Goal: Information Seeking & Learning: Learn about a topic

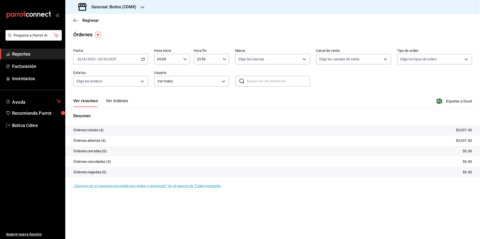
click at [22, 52] on span "Reportes" at bounding box center [36, 54] width 49 height 7
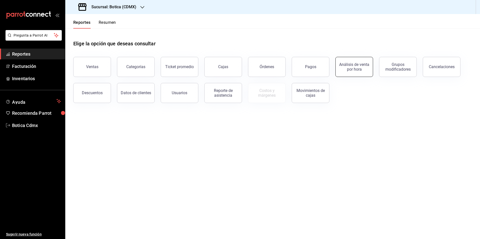
click at [357, 71] on div "Análisis de venta por hora" at bounding box center [353, 67] width 31 height 10
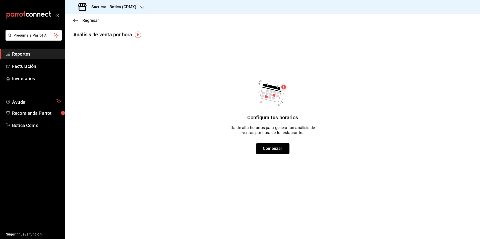
click at [18, 52] on span "Reportes" at bounding box center [36, 54] width 49 height 7
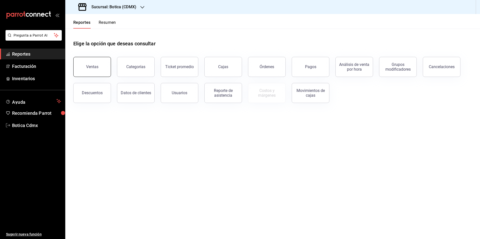
click at [95, 73] on button "Ventas" at bounding box center [92, 67] width 38 height 20
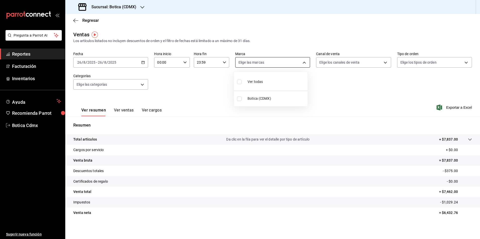
click at [301, 62] on body "Pregunta a Parrot AI Reportes Facturación Inventarios Ayuda Recomienda Parrot B…" at bounding box center [240, 119] width 480 height 239
click at [301, 62] on div at bounding box center [240, 119] width 480 height 239
click at [383, 61] on body "Pregunta a Parrot AI Reportes Facturación Inventarios Ayuda Recomienda Parrot B…" at bounding box center [240, 119] width 480 height 239
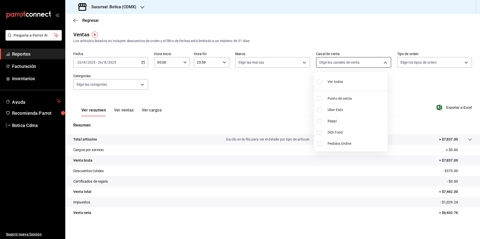
click at [383, 61] on div at bounding box center [240, 119] width 480 height 239
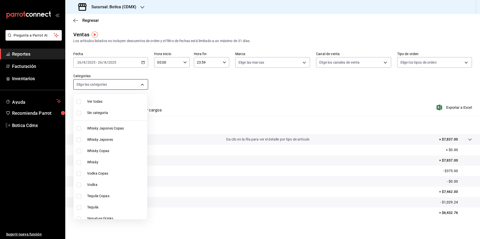
click at [141, 84] on body "Pregunta a Parrot AI Reportes Facturación Inventarios Ayuda Recomienda Parrot B…" at bounding box center [240, 119] width 480 height 239
click at [141, 84] on div at bounding box center [240, 119] width 480 height 239
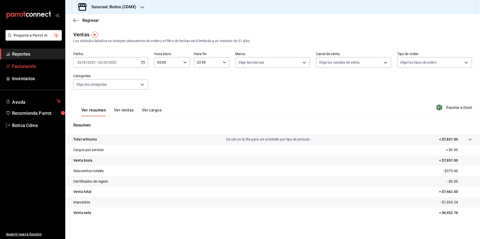
click at [20, 65] on span "Facturación" at bounding box center [36, 66] width 49 height 7
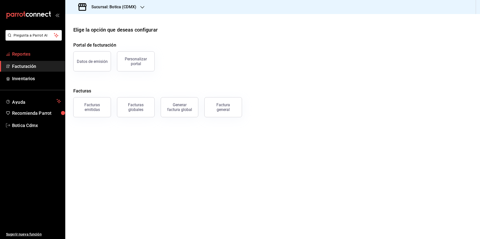
click at [28, 54] on span "Reportes" at bounding box center [36, 54] width 49 height 7
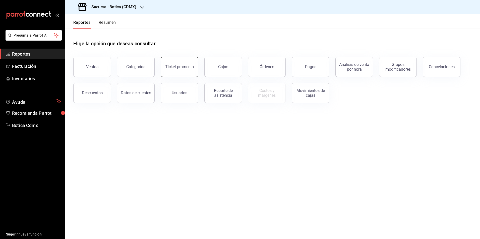
click at [181, 68] on div "Ticket promedio" at bounding box center [179, 66] width 29 height 5
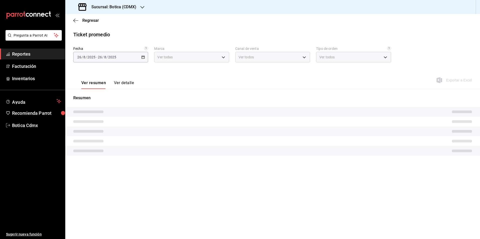
type input "d5352a43-907b-4cea-af89-ed5f283426a2"
type input "PARROT,UBER_EATS,RAPPI,DIDI_FOOD,ONLINE"
type input "68b56432-bc7c-4df1-8cc3-4eafb59ca3cc,EXTERNAL"
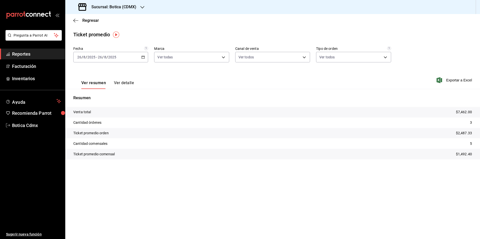
click at [143, 58] on icon "button" at bounding box center [143, 57] width 4 height 4
click at [86, 119] on span "Rango de fechas" at bounding box center [97, 117] width 39 height 5
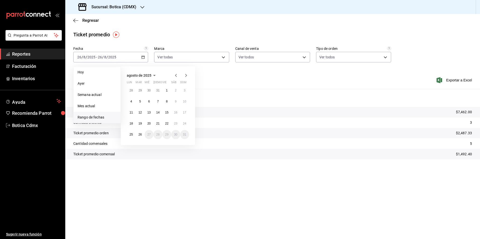
click at [175, 74] on icon "button" at bounding box center [176, 75] width 6 height 6
click at [141, 113] on abbr "15" at bounding box center [139, 113] width 3 height 4
click at [131, 123] on abbr "21" at bounding box center [130, 124] width 3 height 4
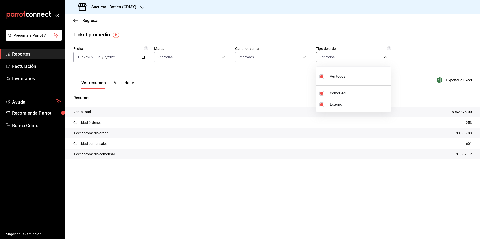
click at [383, 56] on body "Pregunta a Parrot AI Reportes Facturación Inventarios Ayuda Recomienda Parrot B…" at bounding box center [240, 119] width 480 height 239
click at [383, 56] on div at bounding box center [240, 119] width 480 height 239
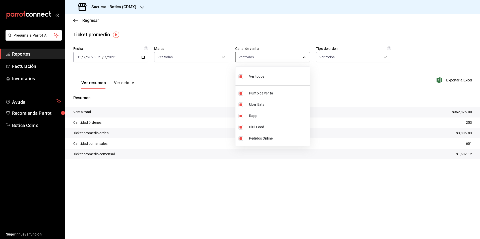
click at [306, 57] on body "Pregunta a Parrot AI Reportes Facturación Inventarios Ayuda Recomienda Parrot B…" at bounding box center [240, 119] width 480 height 239
click at [306, 57] on div at bounding box center [240, 119] width 480 height 239
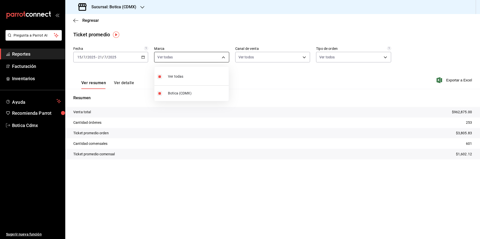
click at [222, 58] on body "Pregunta a Parrot AI Reportes Facturación Inventarios Ayuda Recomienda Parrot B…" at bounding box center [240, 119] width 480 height 239
click at [222, 58] on div at bounding box center [240, 119] width 480 height 239
click at [31, 69] on span "Facturación" at bounding box center [36, 66] width 49 height 7
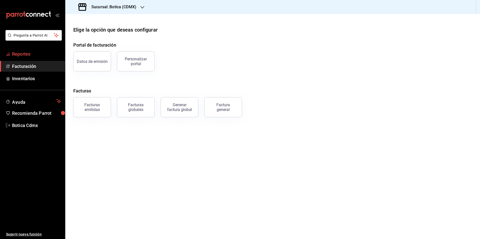
click at [26, 54] on span "Reportes" at bounding box center [36, 54] width 49 height 7
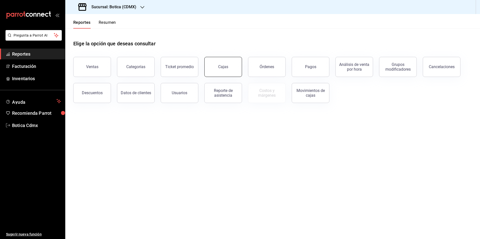
click at [232, 71] on button "Cajas" at bounding box center [223, 67] width 38 height 20
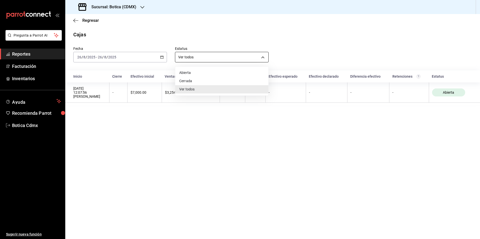
click at [263, 54] on body "Pregunta a Parrot AI Reportes Facturación Inventarios Ayuda Recomienda Parrot B…" at bounding box center [240, 119] width 480 height 239
click at [263, 54] on div at bounding box center [240, 119] width 480 height 239
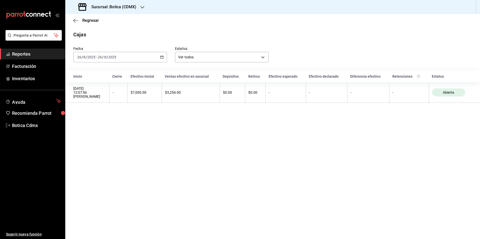
click at [22, 55] on span "Reportes" at bounding box center [36, 54] width 49 height 7
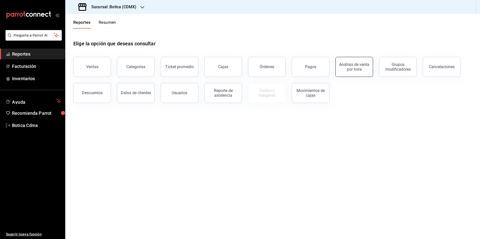
click at [363, 70] on div "Análisis de venta por hora" at bounding box center [353, 67] width 31 height 10
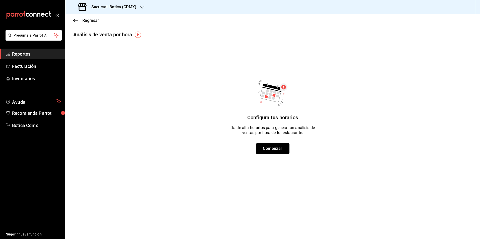
click at [25, 54] on span "Reportes" at bounding box center [36, 54] width 49 height 7
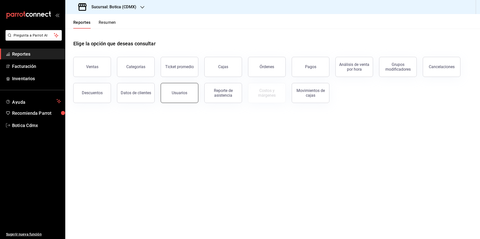
click at [178, 93] on div "Usuarios" at bounding box center [180, 93] width 16 height 5
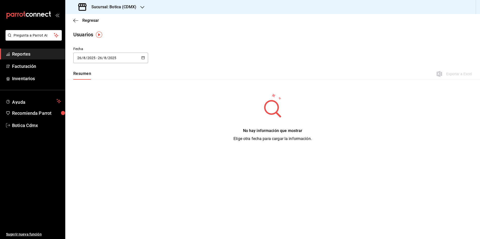
click at [143, 56] on icon "button" at bounding box center [143, 58] width 4 height 4
click at [93, 130] on li "Rango de fechas" at bounding box center [96, 130] width 47 height 11
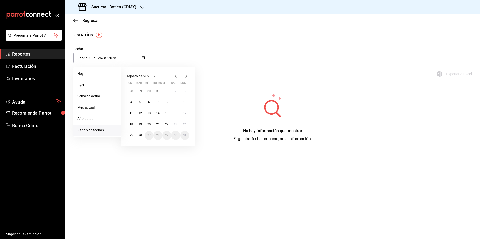
click at [177, 78] on icon "button" at bounding box center [176, 76] width 6 height 6
click at [139, 89] on button "1" at bounding box center [139, 91] width 9 height 9
click at [130, 103] on abbr "7" at bounding box center [131, 103] width 2 height 4
type input "[DATE]"
type input "1"
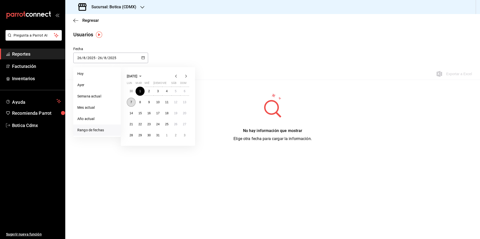
type input "7"
type input "[DATE]"
type input "7"
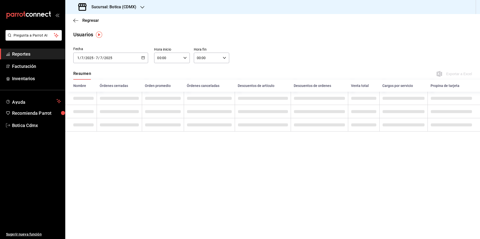
click at [32, 52] on span "Reportes" at bounding box center [36, 54] width 49 height 7
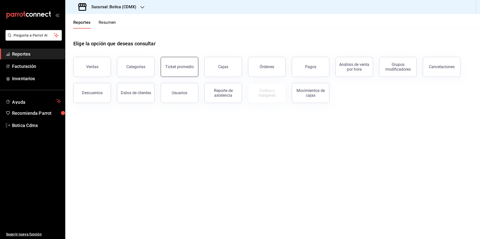
click at [183, 69] on button "Ticket promedio" at bounding box center [180, 67] width 38 height 20
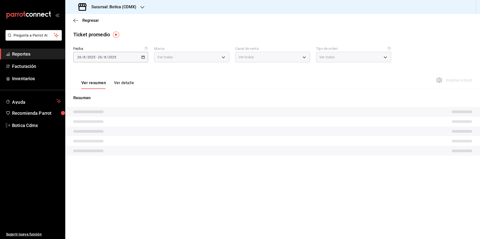
type input "d5352a43-907b-4cea-af89-ed5f283426a2"
type input "PARROT,UBER_EATS,RAPPI,DIDI_FOOD,ONLINE"
type input "68b56432-bc7c-4df1-8cc3-4eafb59ca3cc,EXTERNAL"
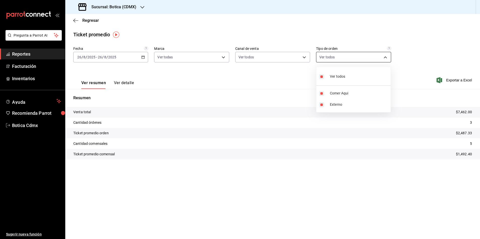
click at [387, 57] on body "Pregunta a Parrot AI Reportes Facturación Inventarios Ayuda Recomienda Parrot B…" at bounding box center [240, 119] width 480 height 239
click at [306, 58] on div at bounding box center [240, 119] width 480 height 239
click at [305, 58] on body "Pregunta a Parrot AI Reportes Facturación Inventarios Ayuda Recomienda Parrot B…" at bounding box center [240, 119] width 480 height 239
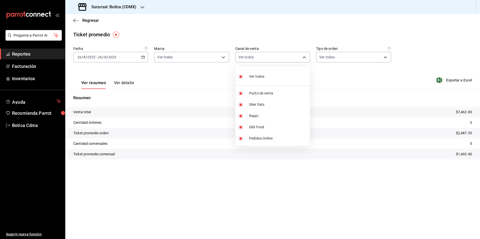
click at [221, 57] on div at bounding box center [240, 119] width 480 height 239
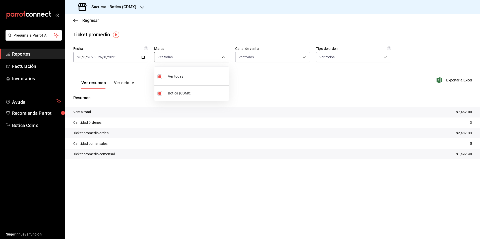
click at [224, 57] on body "Pregunta a Parrot AI Reportes Facturación Inventarios Ayuda Recomienda Parrot B…" at bounding box center [240, 119] width 480 height 239
click at [31, 54] on div at bounding box center [240, 119] width 480 height 239
drag, startPoint x: 16, startPoint y: 52, endPoint x: 0, endPoint y: 93, distance: 43.6
click at [16, 53] on span "Reportes" at bounding box center [36, 54] width 49 height 7
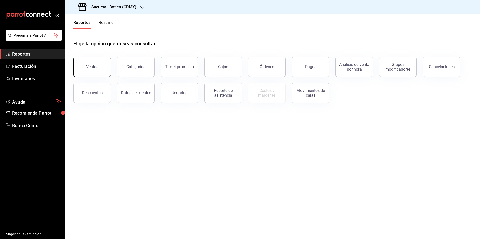
click at [89, 70] on button "Ventas" at bounding box center [92, 67] width 38 height 20
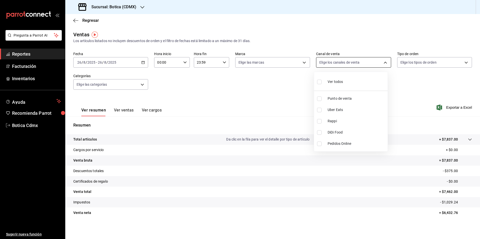
click at [380, 60] on body "Pregunta a Parrot AI Reportes Facturación Inventarios Ayuda Recomienda Parrot B…" at bounding box center [240, 119] width 480 height 239
click at [380, 60] on div at bounding box center [240, 119] width 480 height 239
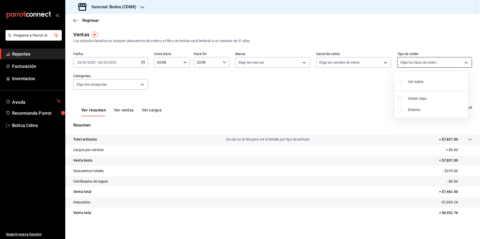
click at [462, 62] on body "Pregunta a Parrot AI Reportes Facturación Inventarios Ayuda Recomienda Parrot B…" at bounding box center [240, 119] width 480 height 239
click at [399, 84] on input "checkbox" at bounding box center [399, 82] width 5 height 5
checkbox input "true"
type input "68b56432-bc7c-4df1-8cc3-4eafb59ca3cc,EXTERNAL"
checkbox input "true"
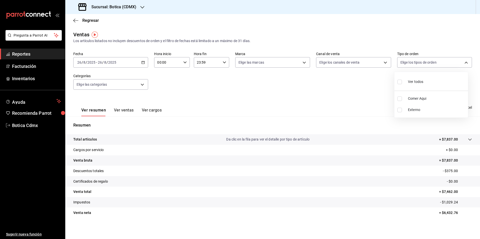
checkbox input "true"
click at [383, 62] on div at bounding box center [240, 119] width 480 height 239
click at [300, 62] on body "Pregunta a Parrot AI Reportes Facturación Inventarios Ayuda Recomienda Parrot B…" at bounding box center [240, 119] width 480 height 239
click at [300, 62] on div at bounding box center [240, 119] width 480 height 239
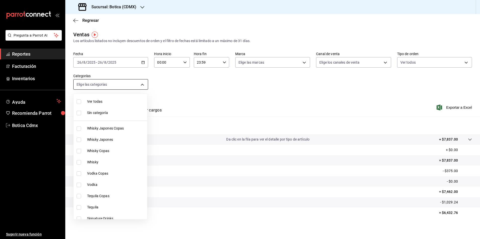
click at [143, 85] on body "Pregunta a Parrot AI Reportes Facturación Inventarios Ayuda Recomienda Parrot B…" at bounding box center [240, 119] width 480 height 239
click at [301, 60] on div at bounding box center [240, 119] width 480 height 239
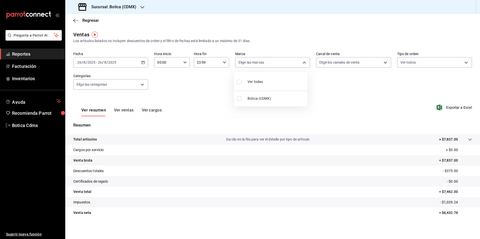
click at [301, 62] on body "Pregunta a Parrot AI Reportes Facturación Inventarios Ayuda Recomienda Parrot B…" at bounding box center [240, 119] width 480 height 239
click at [238, 99] on input "checkbox" at bounding box center [239, 99] width 5 height 5
checkbox input "true"
type input "d5352a43-907b-4cea-af89-ed5f283426a2"
checkbox input "true"
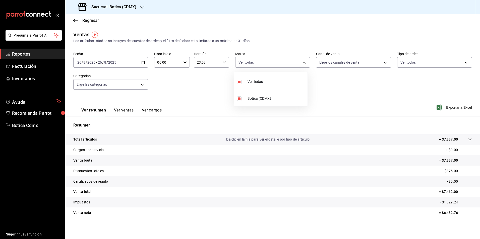
click at [143, 84] on div at bounding box center [240, 119] width 480 height 239
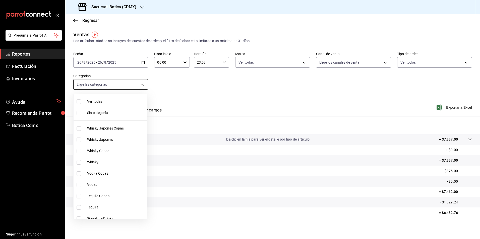
click at [140, 85] on body "Pregunta a Parrot AI Reportes Facturación Inventarios Ayuda Recomienda Parrot B…" at bounding box center [240, 119] width 480 height 239
click at [140, 85] on div at bounding box center [240, 119] width 480 height 239
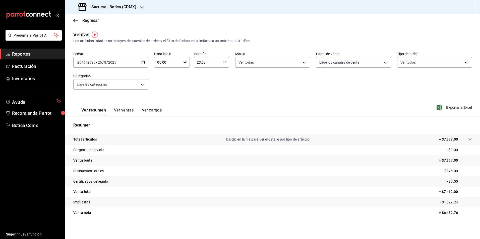
click at [25, 51] on span "Reportes" at bounding box center [36, 54] width 49 height 7
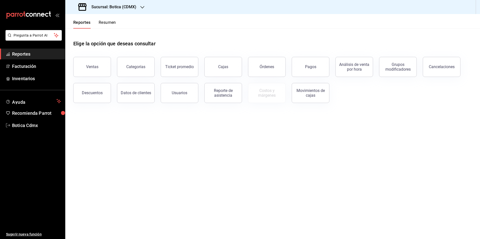
click at [113, 24] on button "Resumen" at bounding box center [107, 24] width 17 height 9
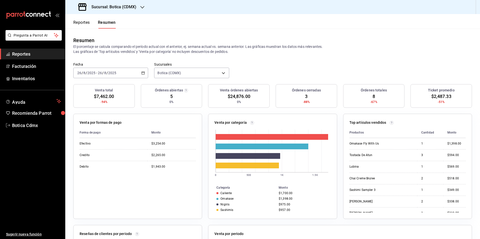
click at [82, 22] on button "Reportes" at bounding box center [81, 24] width 17 height 9
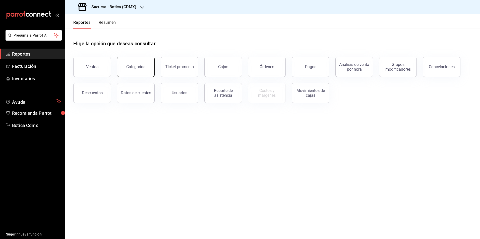
click at [137, 65] on div "Categorías" at bounding box center [135, 66] width 19 height 5
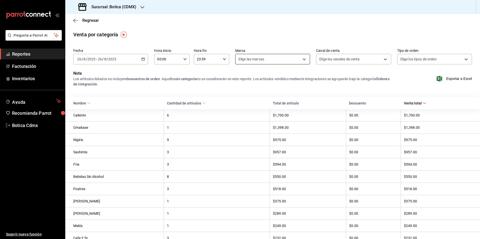
click at [300, 58] on body "Pregunta a Parrot AI Reportes Facturación Inventarios Ayuda Recomienda Parrot B…" at bounding box center [240, 119] width 480 height 239
click at [300, 58] on div at bounding box center [240, 119] width 480 height 239
click at [26, 52] on span "Reportes" at bounding box center [36, 54] width 49 height 7
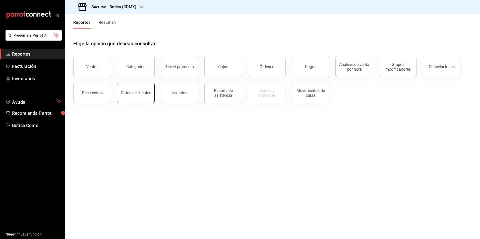
click at [137, 94] on div "Datos de clientes" at bounding box center [136, 93] width 30 height 5
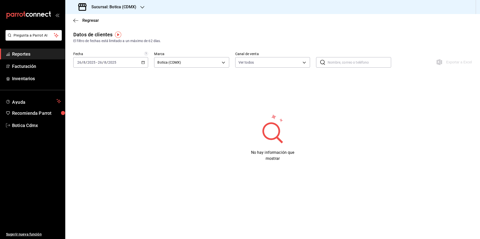
click at [32, 55] on span "Reportes" at bounding box center [36, 54] width 49 height 7
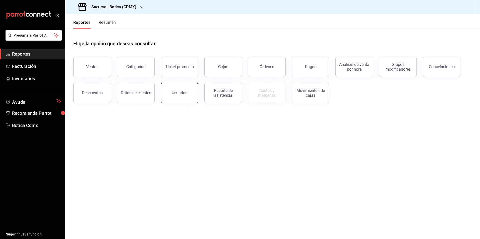
click at [188, 99] on button "Usuarios" at bounding box center [180, 93] width 38 height 20
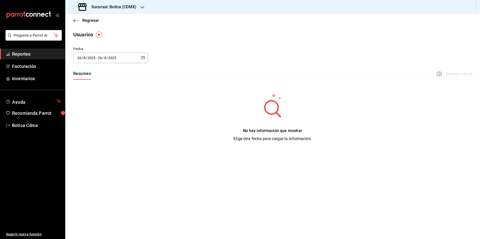
click at [142, 57] on icon "button" at bounding box center [143, 58] width 4 height 4
click at [89, 130] on li "Rango de fechas" at bounding box center [96, 130] width 47 height 11
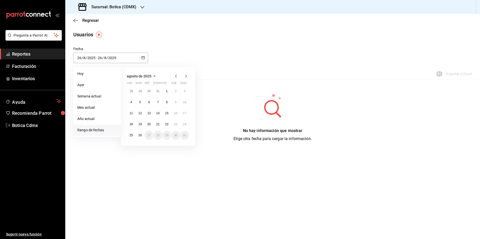
click at [175, 77] on icon "button" at bounding box center [176, 76] width 2 height 3
click at [175, 76] on icon "button" at bounding box center [176, 76] width 2 height 3
click at [131, 145] on abbr "30" at bounding box center [130, 147] width 3 height 4
click at [185, 77] on icon "button" at bounding box center [186, 76] width 6 height 6
click at [132, 92] on abbr "30" at bounding box center [130, 92] width 3 height 4
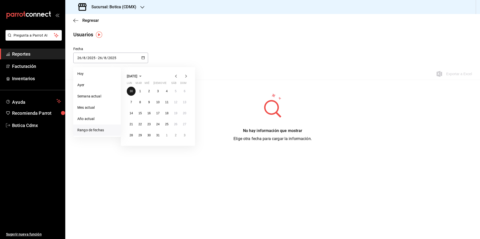
type input "[DATE]"
type input "30"
type input "6"
type input "[DATE]"
type input "30"
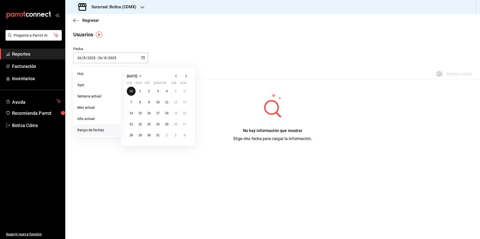
type input "6"
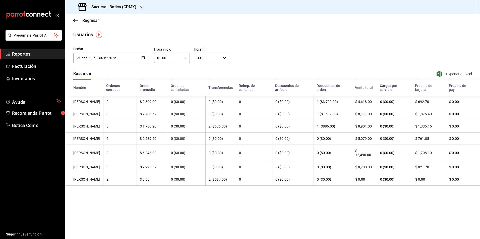
click at [27, 53] on span "Reportes" at bounding box center [36, 54] width 49 height 7
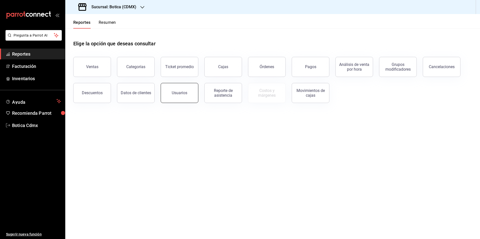
click at [184, 95] on button "Usuarios" at bounding box center [180, 93] width 38 height 20
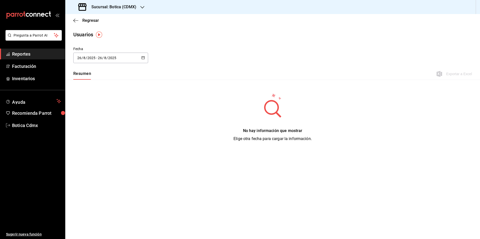
click at [144, 57] on \(Stroke\) "button" at bounding box center [143, 57] width 3 height 0
click at [94, 127] on li "Rango de fechas" at bounding box center [96, 130] width 47 height 11
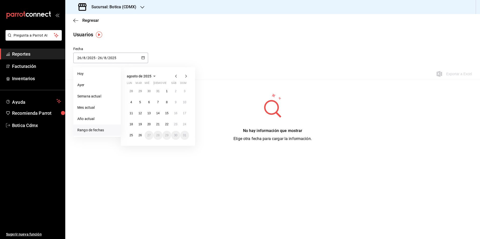
click at [178, 76] on icon "button" at bounding box center [176, 76] width 6 height 6
click at [131, 91] on abbr "30" at bounding box center [130, 92] width 3 height 4
click at [184, 147] on abbr "6" at bounding box center [185, 147] width 2 height 4
type input "[DATE]"
type input "30"
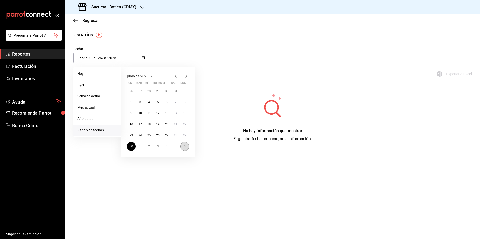
type input "6"
type input "[DATE]"
type input "6"
type input "7"
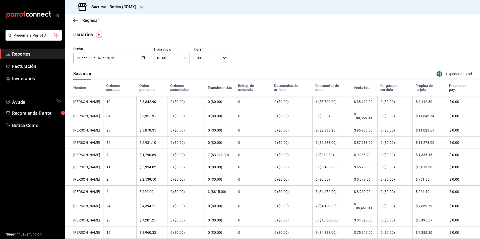
click at [143, 58] on icon "button" at bounding box center [143, 58] width 4 height 4
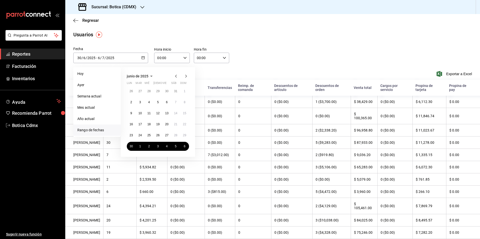
click at [143, 58] on icon "button" at bounding box center [143, 58] width 4 height 4
click at [185, 147] on button "6" at bounding box center [184, 146] width 9 height 9
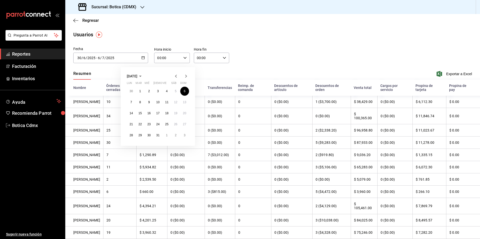
click at [140, 56] on div "[DATE] [DATE] - [DATE] [DATE]" at bounding box center [110, 58] width 75 height 11
click at [97, 130] on li "Rango de fechas" at bounding box center [96, 130] width 47 height 11
click at [182, 89] on button "6" at bounding box center [184, 91] width 9 height 9
type input "[DATE]"
type input "6"
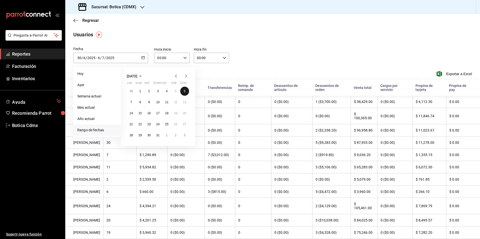
type input "7"
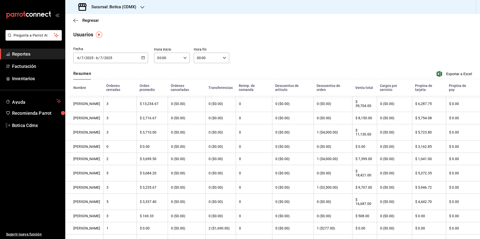
click at [143, 59] on button "button" at bounding box center [143, 58] width 4 height 4
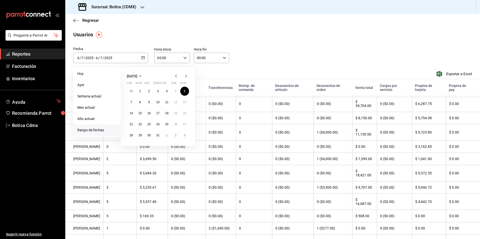
click at [80, 130] on li "Rango de fechas" at bounding box center [96, 130] width 47 height 11
click at [130, 91] on abbr "30" at bounding box center [130, 92] width 3 height 4
click at [183, 148] on button "6" at bounding box center [184, 146] width 9 height 9
type input "[DATE]"
type input "30"
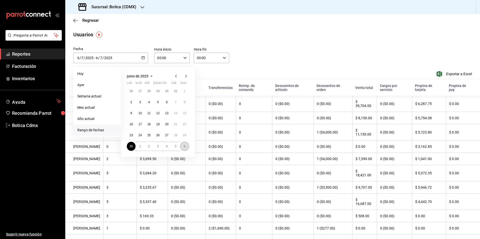
type input "6"
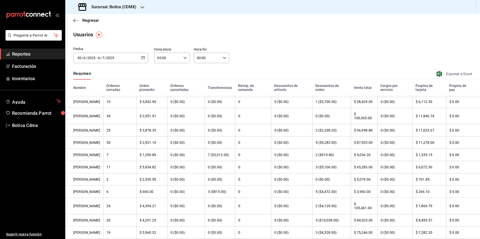
click at [445, 73] on span "Exportar a Excel" at bounding box center [454, 74] width 34 height 6
click at [141, 58] on icon "button" at bounding box center [143, 58] width 4 height 4
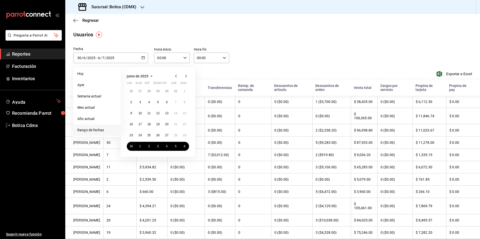
click at [186, 78] on icon "button" at bounding box center [186, 76] width 6 height 6
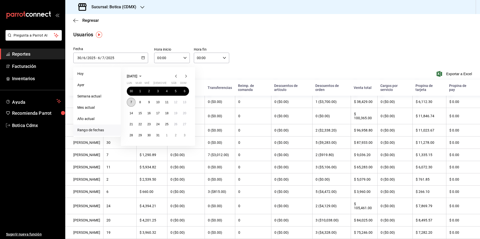
click at [130, 103] on abbr "7" at bounding box center [131, 103] width 2 height 4
click at [181, 101] on button "13" at bounding box center [184, 102] width 9 height 9
type input "[DATE]"
type input "7"
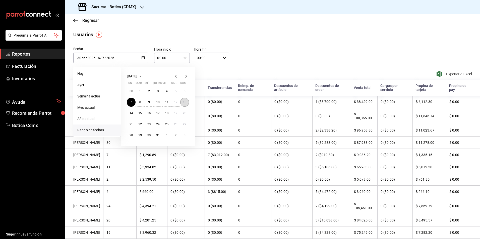
type input "[DATE]"
type input "13"
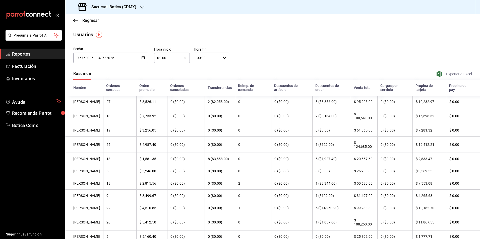
click at [453, 72] on span "Exportar a Excel" at bounding box center [454, 74] width 34 height 6
click at [143, 56] on icon "button" at bounding box center [143, 58] width 4 height 4
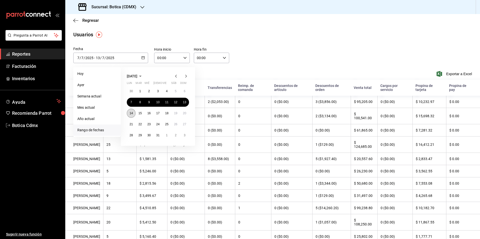
click at [131, 113] on abbr "14" at bounding box center [130, 114] width 3 height 4
click at [184, 114] on abbr "20" at bounding box center [184, 114] width 3 height 4
type input "[DATE]"
type input "14"
type input "[DATE]"
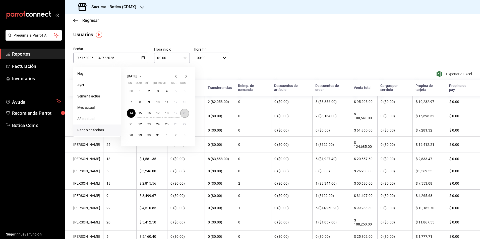
type input "20"
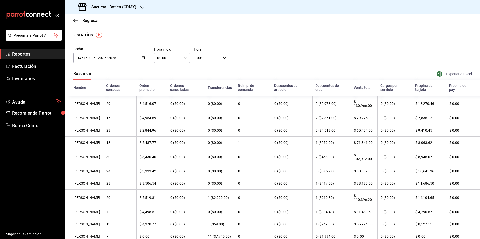
click at [452, 73] on span "Exportar a Excel" at bounding box center [454, 74] width 34 height 6
click at [303, 47] on div "Fecha [DATE] [DATE] - [DATE] [DATE] [DATE] lun mar mié jue vie sáb dom 30 1 2 3…" at bounding box center [272, 57] width 414 height 23
click at [448, 74] on span "Exportar a Excel" at bounding box center [454, 74] width 34 height 6
click at [142, 57] on \(Stroke\) "button" at bounding box center [143, 57] width 3 height 0
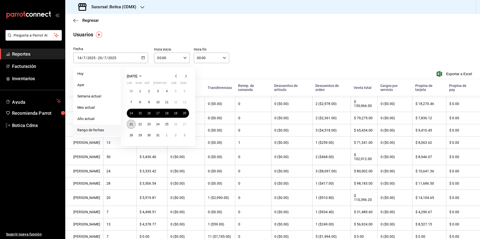
click at [130, 126] on abbr "21" at bounding box center [130, 125] width 3 height 4
click at [184, 124] on abbr "27" at bounding box center [184, 125] width 3 height 4
type input "[DATE]"
type input "21"
type input "[DATE]"
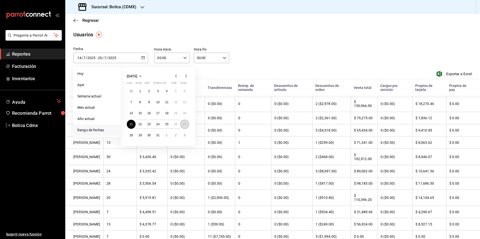
type input "27"
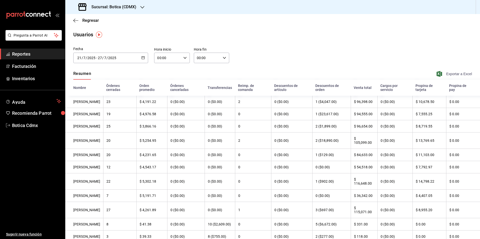
click at [448, 73] on span "Exportar a Excel" at bounding box center [454, 74] width 34 height 6
click at [142, 57] on icon "button" at bounding box center [143, 58] width 4 height 4
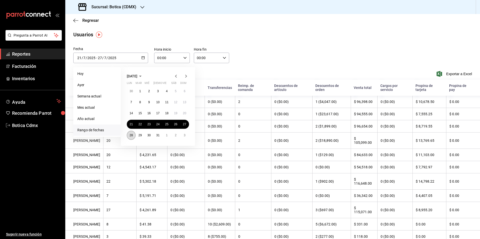
click at [132, 134] on abbr "28" at bounding box center [130, 136] width 3 height 4
click at [187, 136] on button "3" at bounding box center [184, 135] width 9 height 9
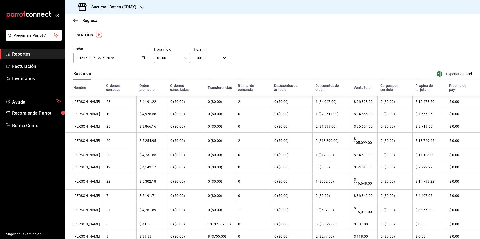
type input "[DATE]"
type input "28"
type input "[DATE]"
type input "3"
type input "8"
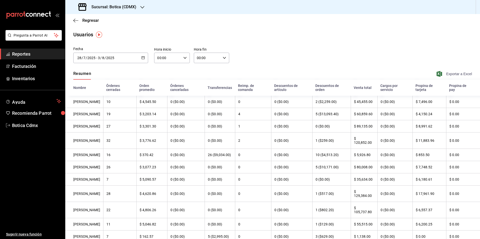
click at [450, 73] on span "Exportar a Excel" at bounding box center [454, 74] width 34 height 6
click at [141, 55] on div "[DATE] [DATE] - [DATE] [DATE]" at bounding box center [110, 58] width 75 height 11
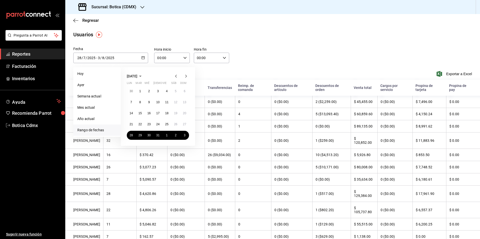
click at [184, 74] on icon "button" at bounding box center [186, 76] width 6 height 6
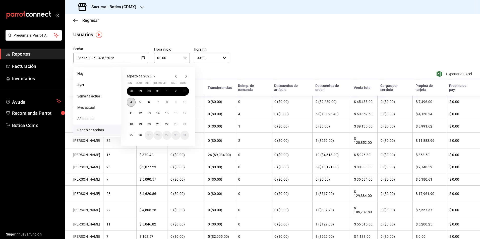
click at [130, 101] on button "4" at bounding box center [131, 102] width 9 height 9
click at [184, 102] on abbr "10" at bounding box center [184, 103] width 3 height 4
type input "[DATE]"
type input "4"
type input "8"
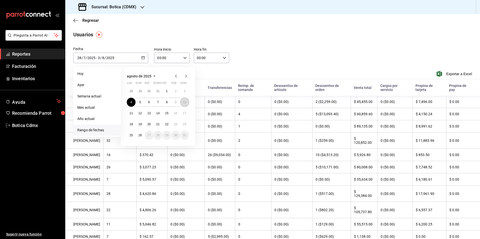
type input "[DATE]"
type input "10"
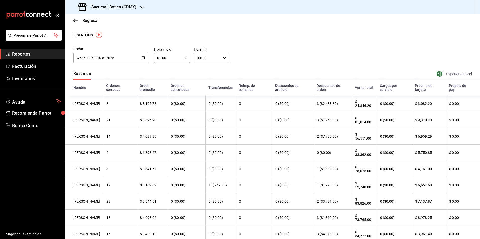
click at [444, 72] on span "Exportar a Excel" at bounding box center [454, 74] width 34 height 6
click at [447, 76] on span "Exportar a Excel" at bounding box center [454, 74] width 34 height 6
click at [36, 57] on link "Reportes" at bounding box center [32, 54] width 65 height 11
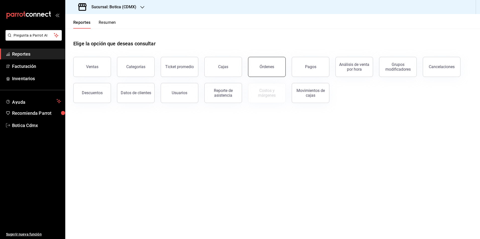
click at [263, 66] on div "Órdenes" at bounding box center [266, 66] width 15 height 5
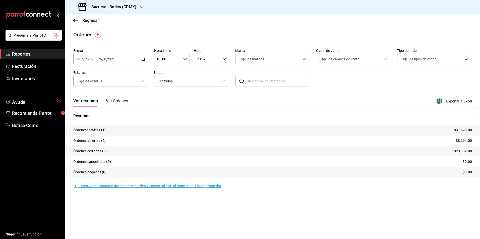
click at [185, 59] on \(Stroke\) "button" at bounding box center [184, 59] width 3 height 2
click at [162, 95] on span "02" at bounding box center [163, 96] width 10 height 4
type input "02:00"
click at [26, 56] on div at bounding box center [240, 119] width 480 height 239
drag, startPoint x: 26, startPoint y: 53, endPoint x: 29, endPoint y: 53, distance: 3.5
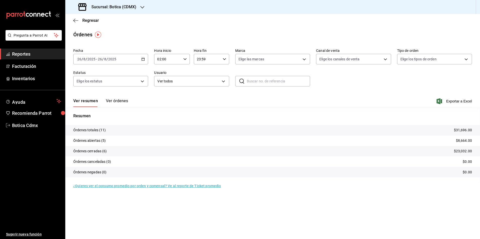
click at [26, 53] on span "Reportes" at bounding box center [36, 54] width 49 height 7
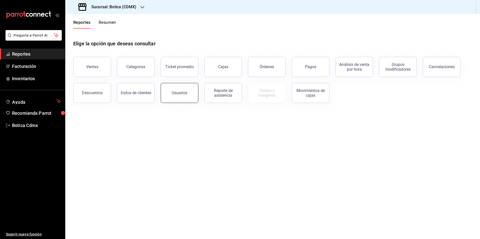
click at [183, 94] on div "Usuarios" at bounding box center [180, 93] width 16 height 5
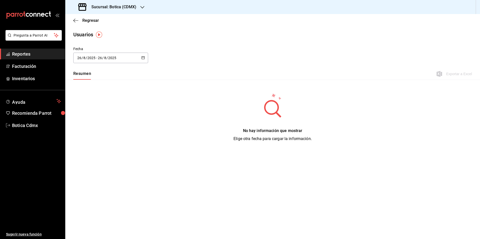
click at [145, 57] on icon "button" at bounding box center [143, 58] width 4 height 4
click at [90, 130] on li "Rango de fechas" at bounding box center [96, 130] width 47 height 11
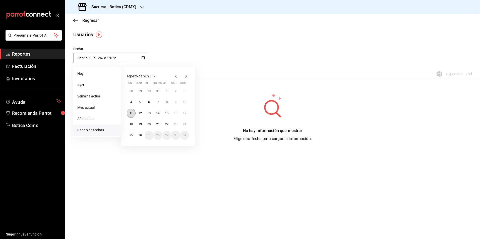
click at [131, 115] on abbr "11" at bounding box center [130, 114] width 3 height 4
click at [186, 112] on abbr "17" at bounding box center [184, 114] width 3 height 4
type input "[DATE]"
type input "11"
type input "[DATE]"
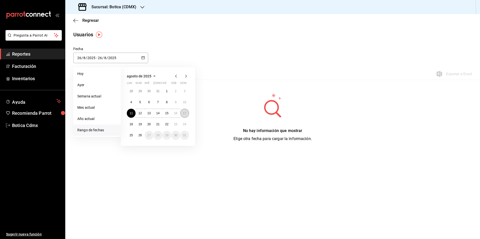
type input "17"
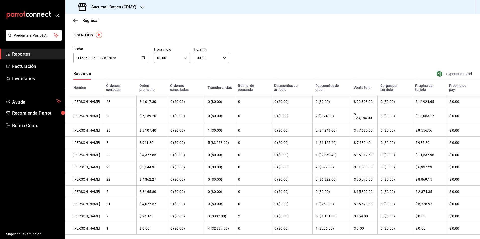
click at [446, 74] on span "Exportar a Excel" at bounding box center [454, 74] width 34 height 6
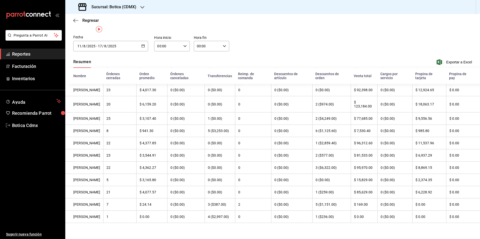
scroll to position [24, 0]
click at [141, 41] on div "[DATE] [DATE] - [DATE] [DATE]" at bounding box center [110, 46] width 75 height 11
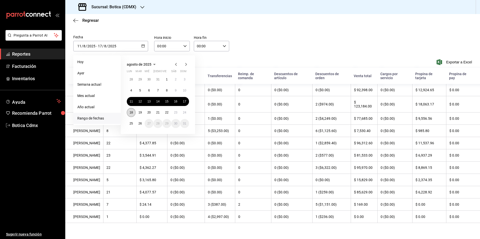
click at [132, 111] on abbr "18" at bounding box center [130, 113] width 3 height 4
click at [186, 108] on button "24" at bounding box center [184, 112] width 9 height 9
type input "[DATE]"
type input "18"
type input "[DATE]"
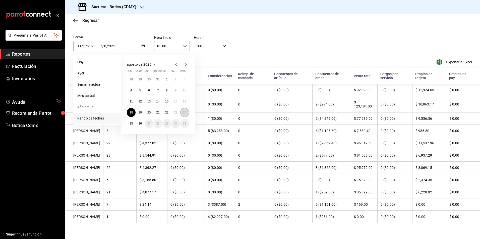
type input "24"
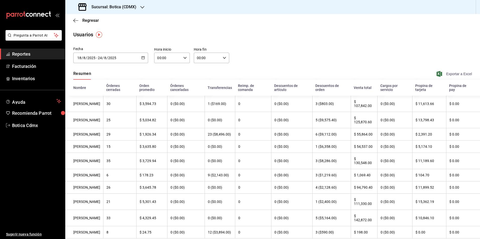
click at [446, 74] on span "Exportar a Excel" at bounding box center [454, 74] width 34 height 6
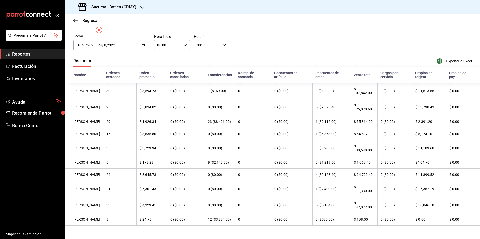
scroll to position [20, 0]
